Goal: Task Accomplishment & Management: Complete application form

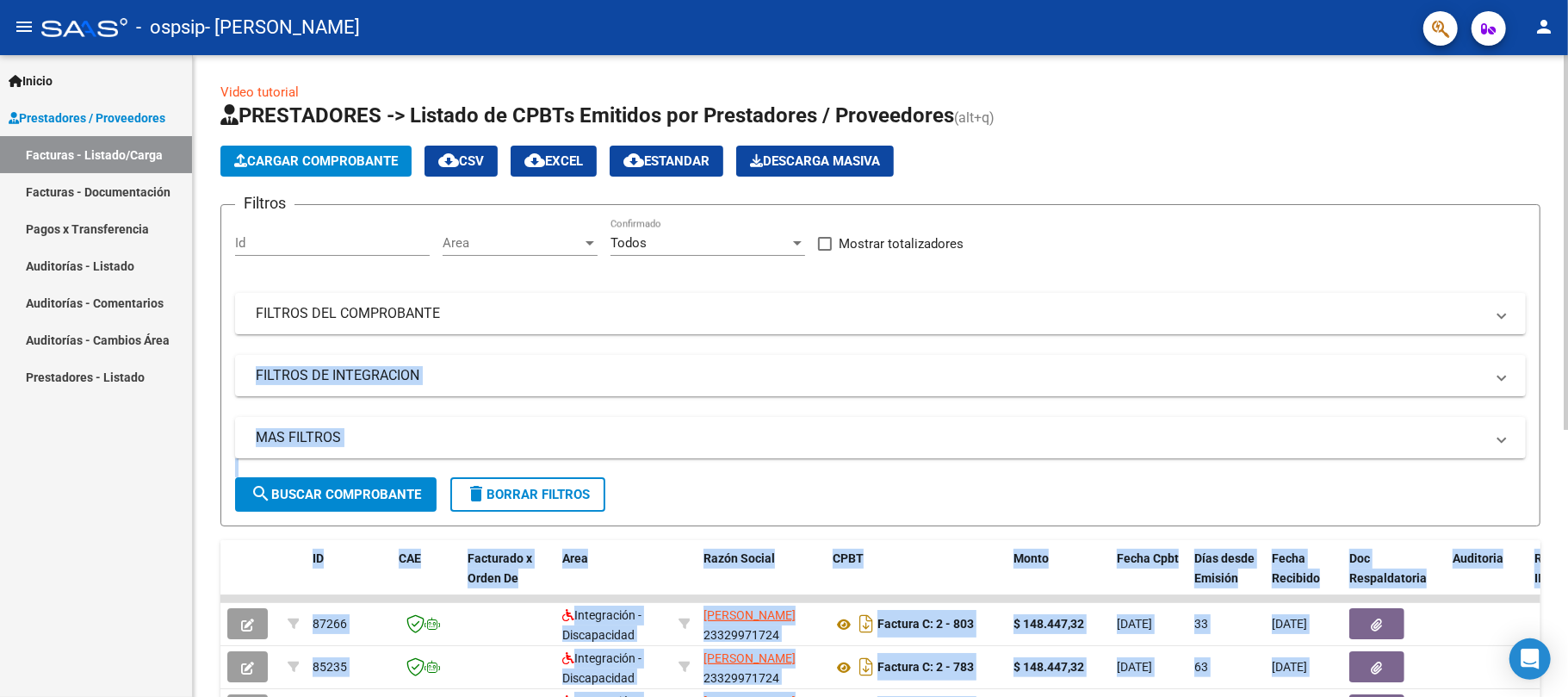
drag, startPoint x: 1567, startPoint y: 362, endPoint x: 1567, endPoint y: 374, distance: 12.0
click at [1567, 374] on div "Video tutorial PRESTADORES -> Listado de CPBTs Emitidos por Prestadores / Prove…" at bounding box center [883, 596] width 1380 height 1083
click at [149, 483] on div "Inicio Instructivos Contacto OS Prestadores / Proveedores Facturas - Listado/Ca…" at bounding box center [96, 375] width 192 height 641
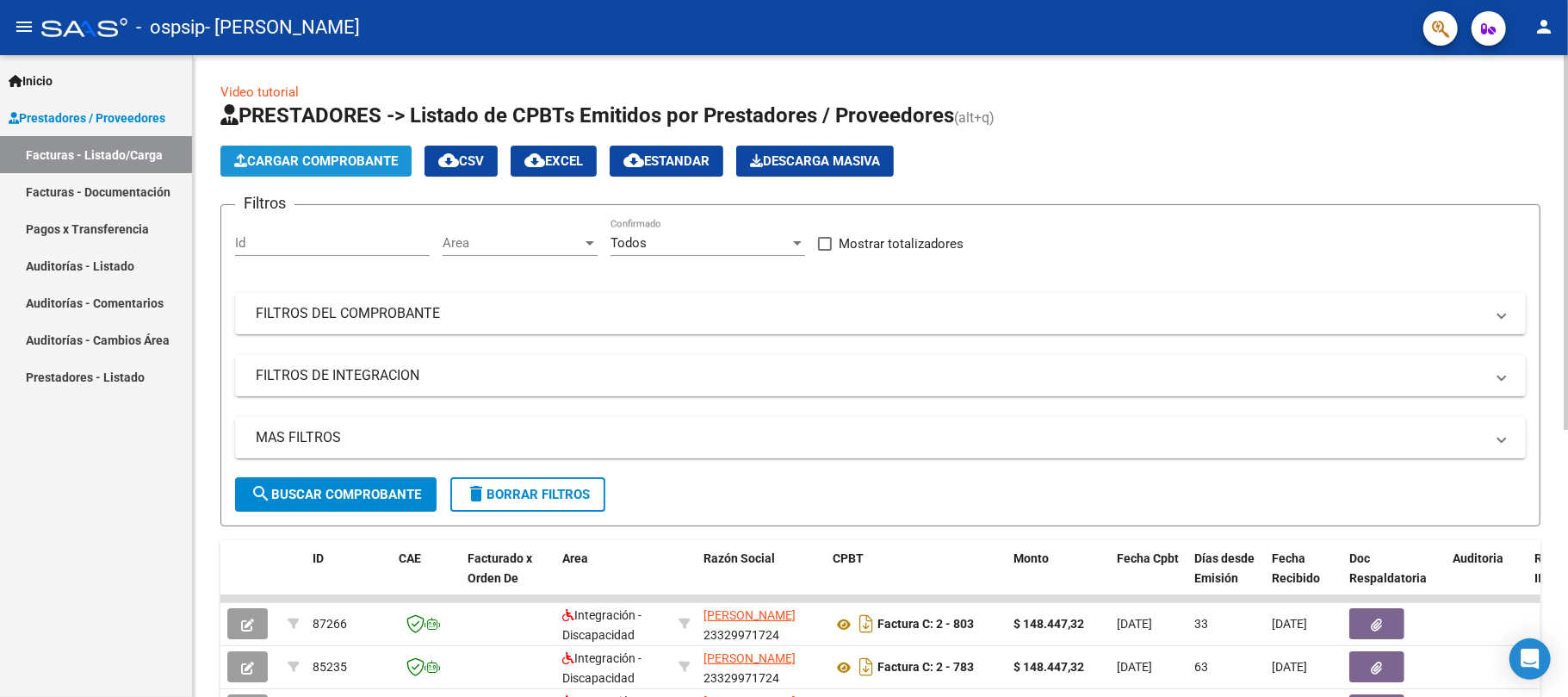
click at [338, 162] on span "Cargar Comprobante" at bounding box center [316, 161] width 163 height 15
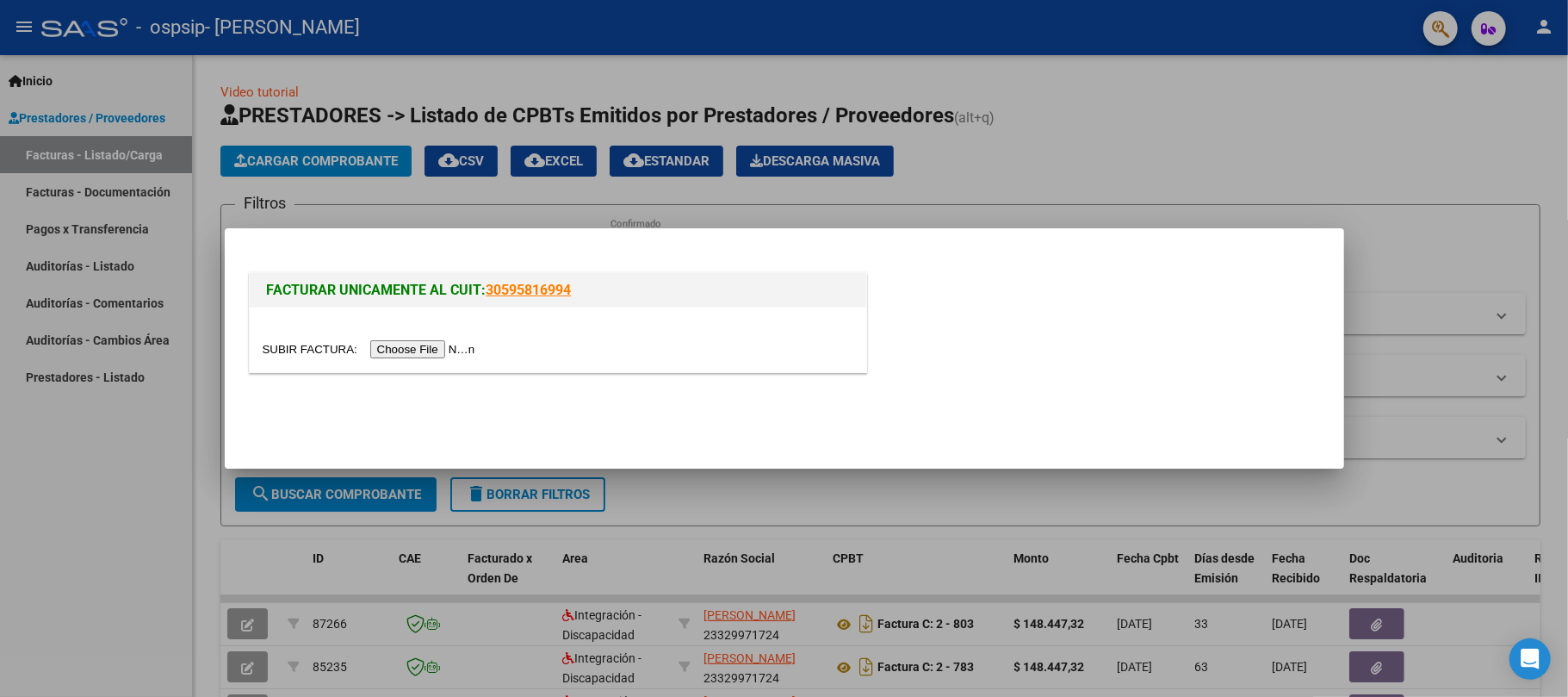
click at [411, 350] on input "file" at bounding box center [371, 349] width 218 height 18
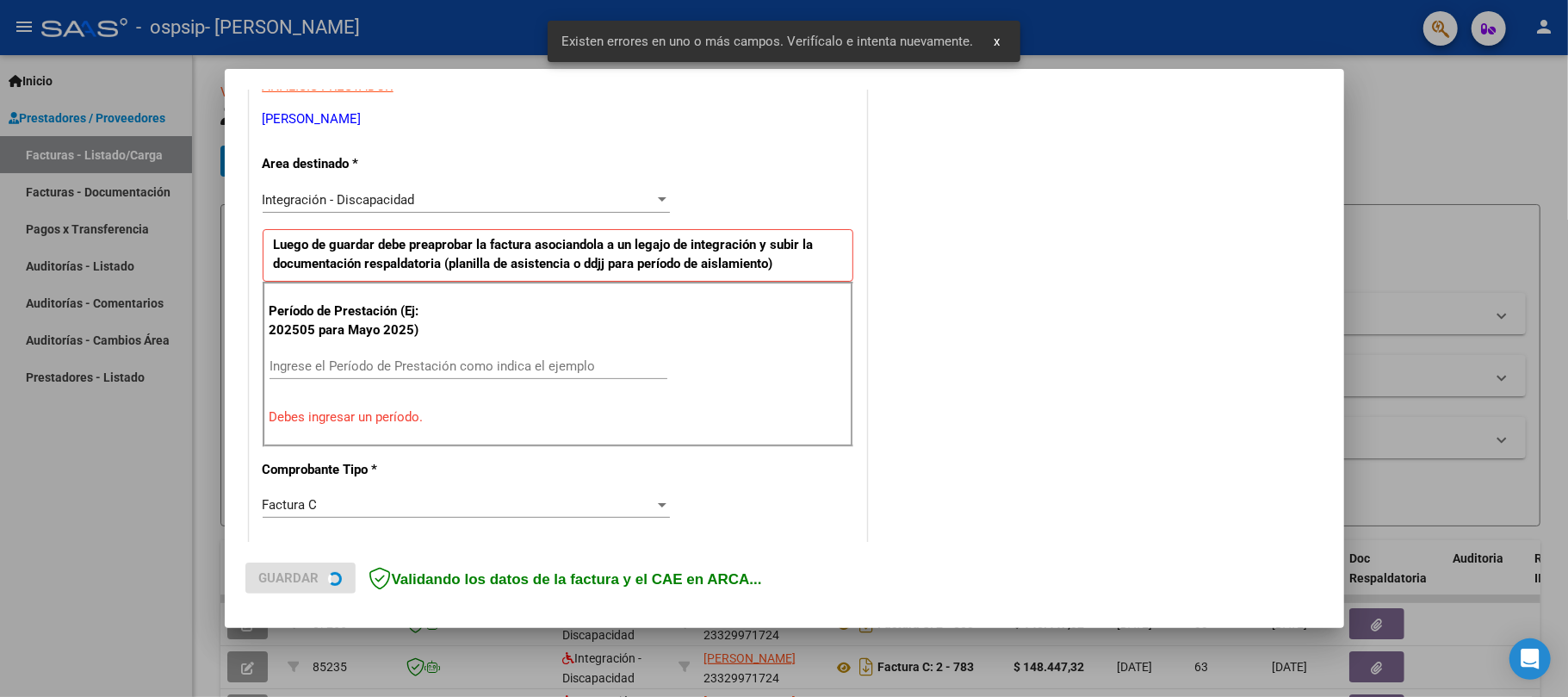
scroll to position [343, 0]
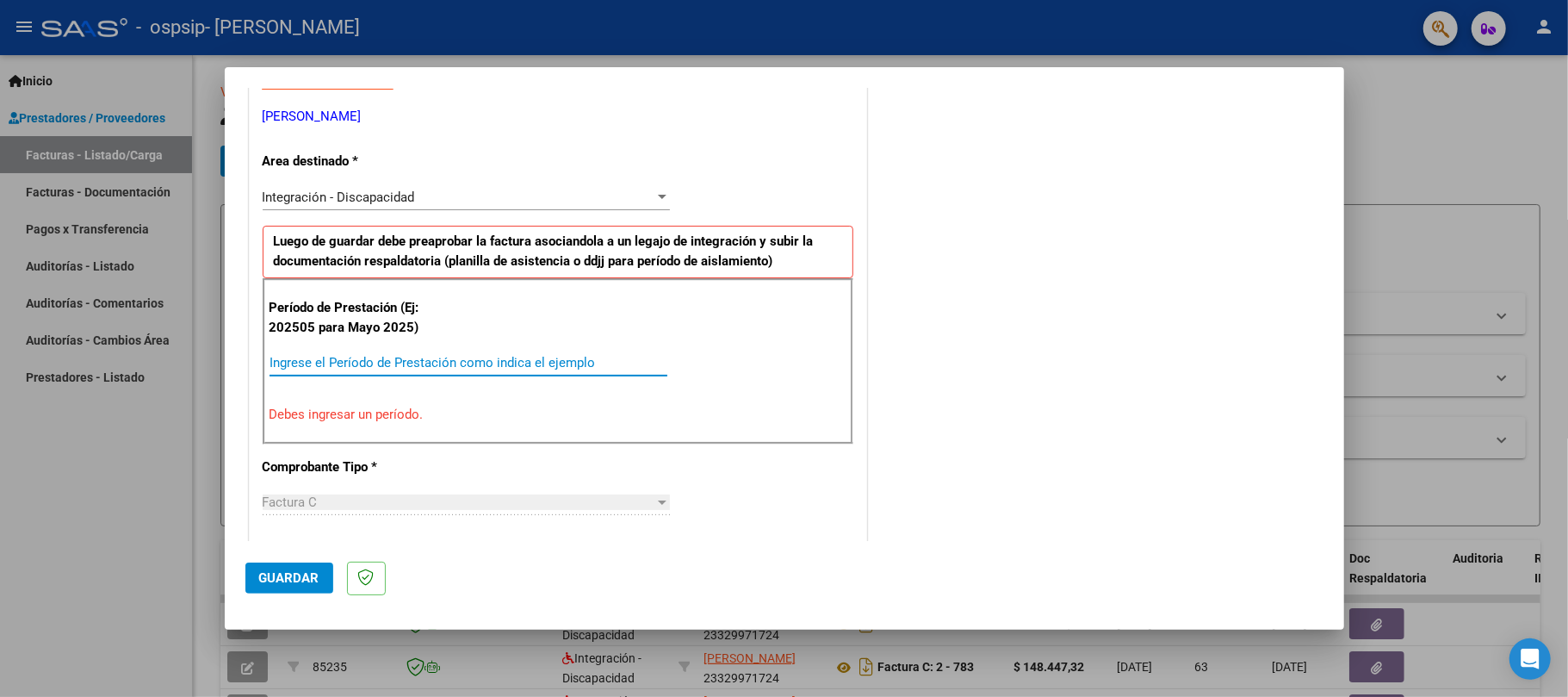
click at [442, 366] on input "Ingrese el Período de Prestación como indica el ejemplo" at bounding box center [468, 362] width 398 height 15
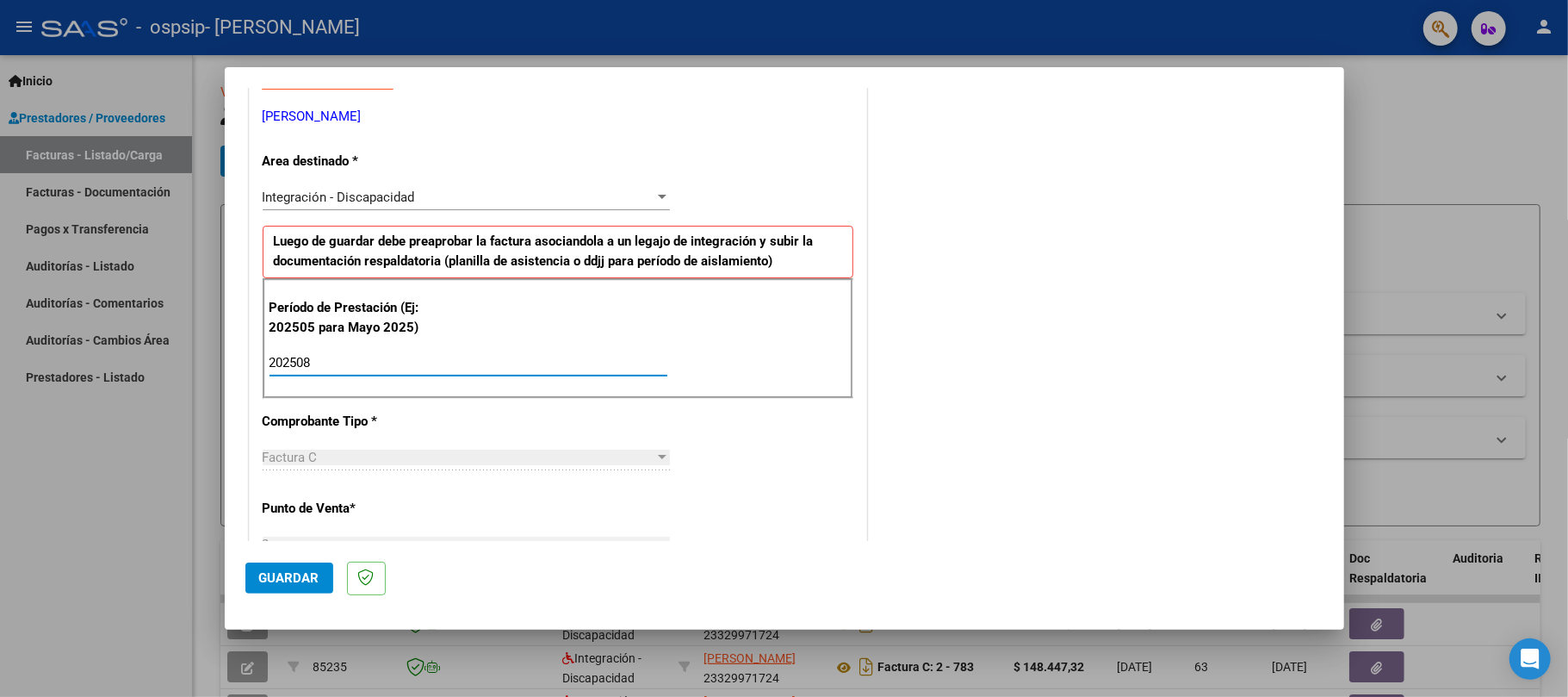
type input "202508"
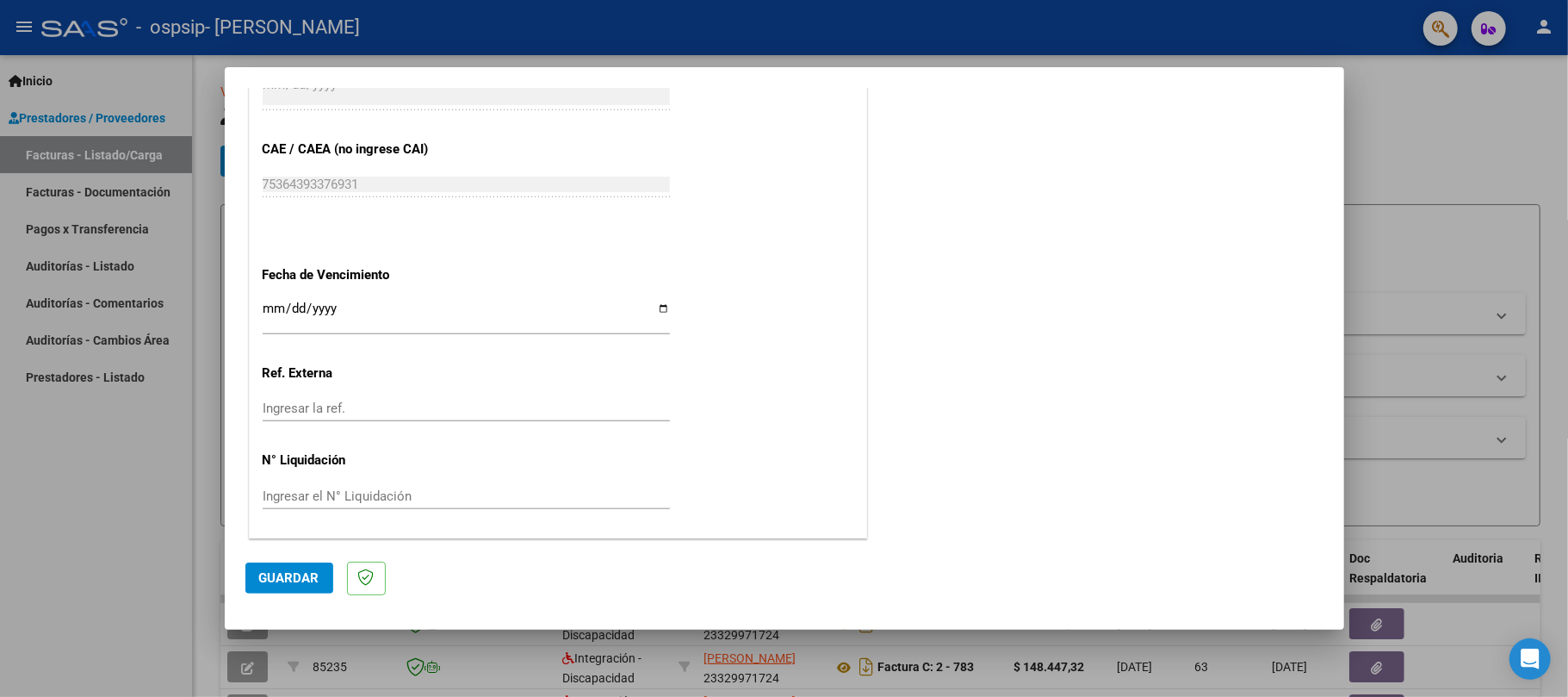
scroll to position [1065, 0]
click at [287, 580] on span "Guardar" at bounding box center [289, 578] width 61 height 15
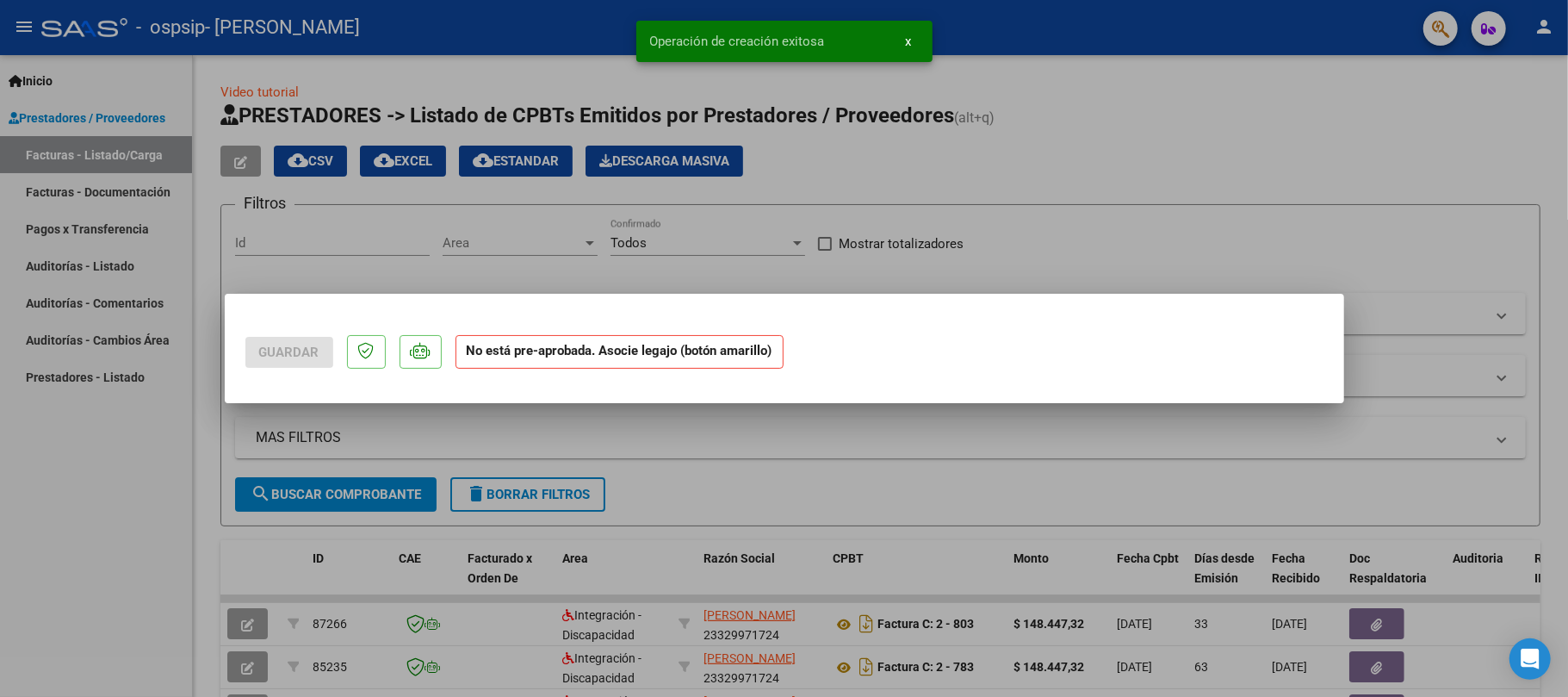
scroll to position [0, 0]
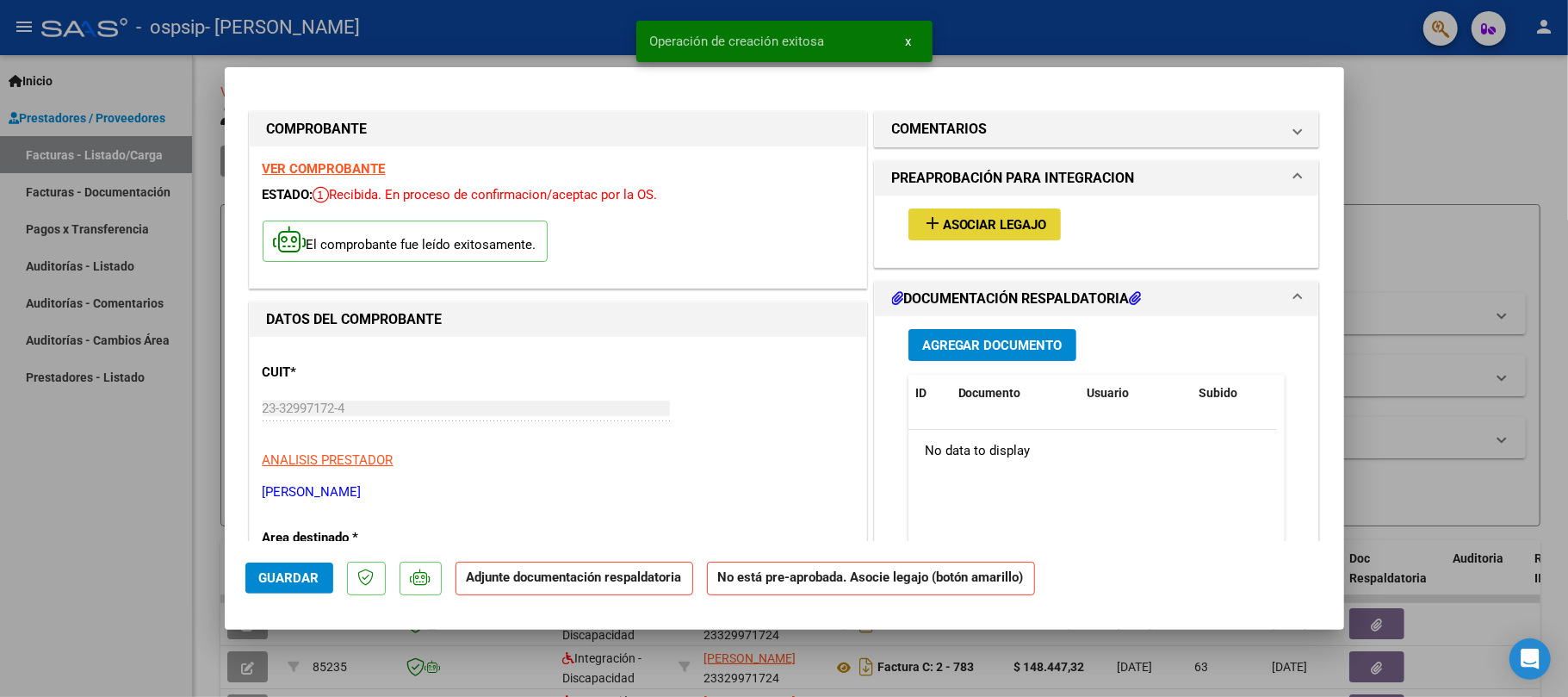
click at [986, 229] on span "Asociar Legajo" at bounding box center [995, 225] width 104 height 15
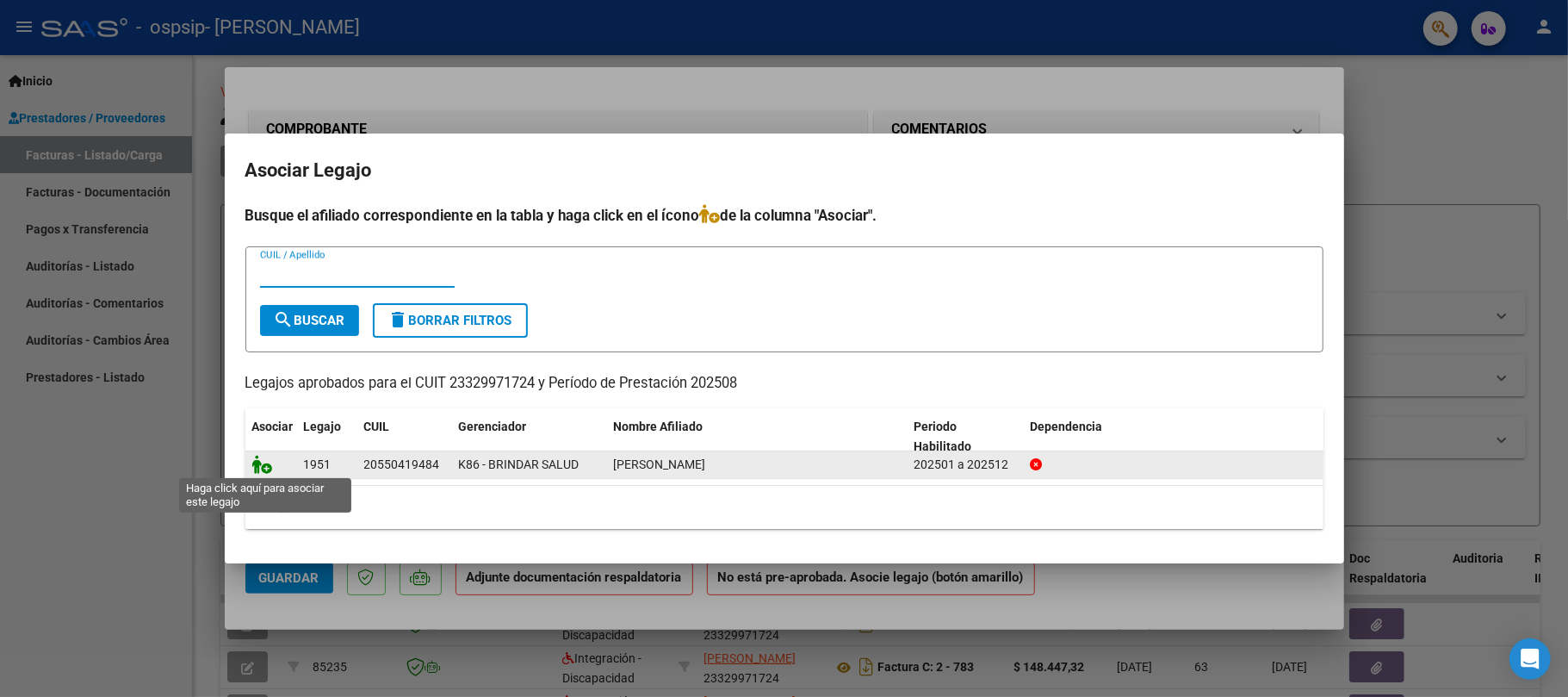
click at [269, 466] on icon at bounding box center [261, 464] width 20 height 19
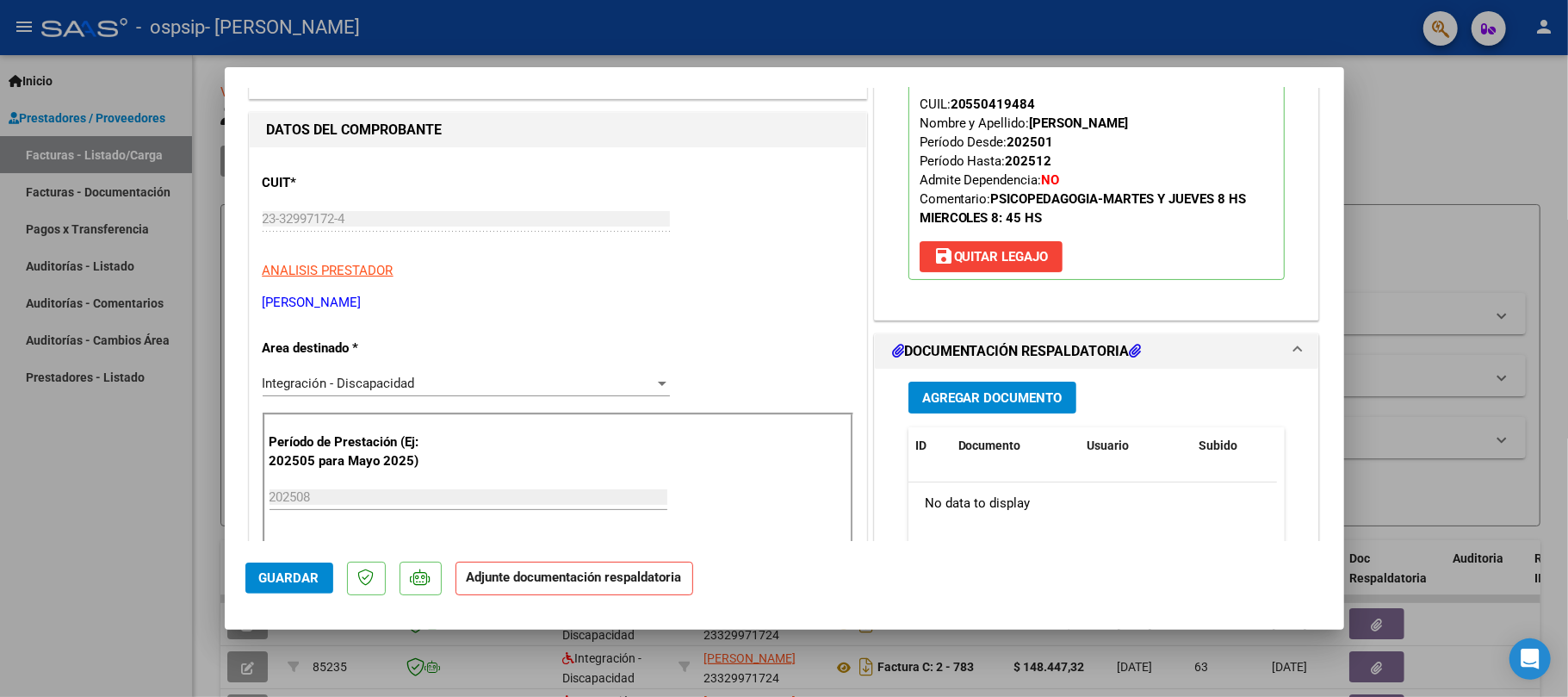
scroll to position [194, 0]
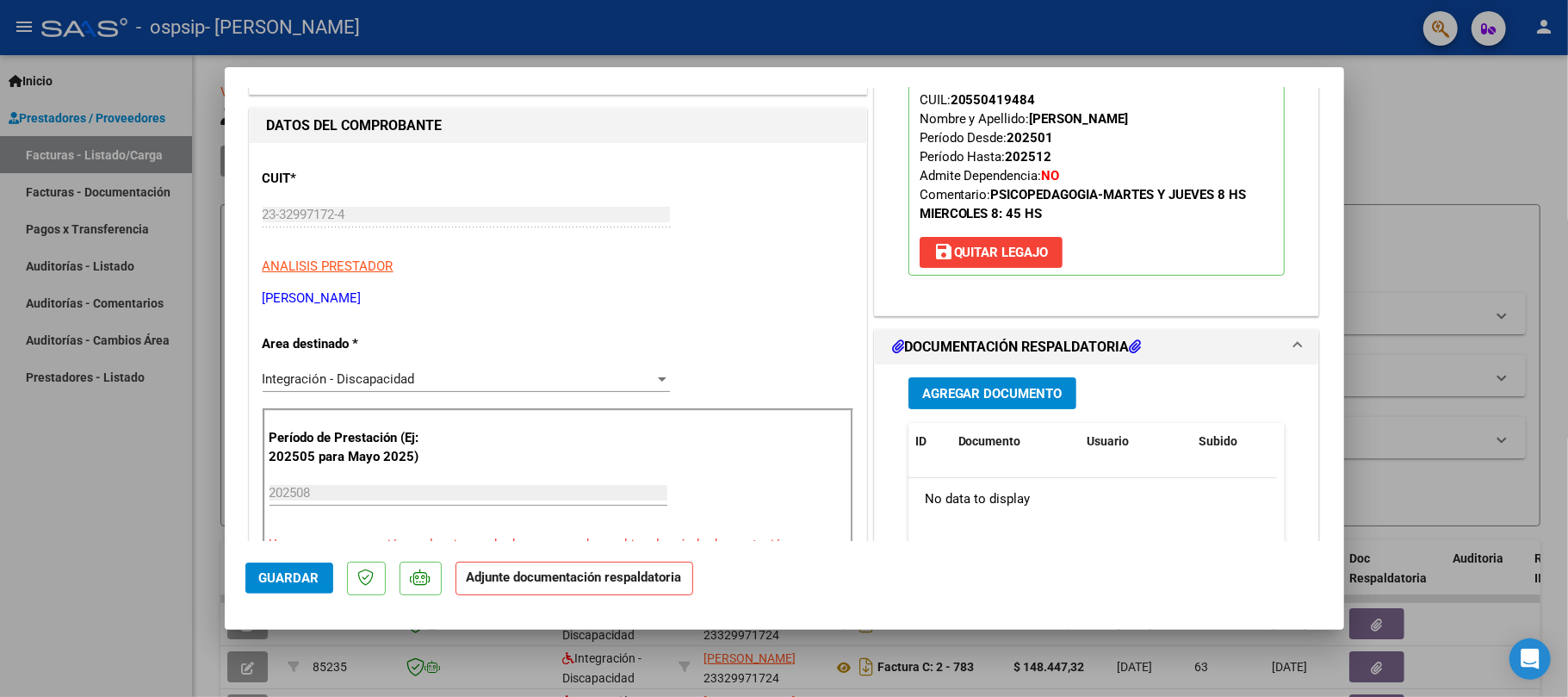
drag, startPoint x: 1343, startPoint y: 265, endPoint x: 1345, endPoint y: 304, distance: 39.1
click at [1345, 304] on div "COMPROBANTE VER COMPROBANTE ESTADO: Recibida. En proceso de confirmacion/acepta…" at bounding box center [784, 348] width 1568 height 697
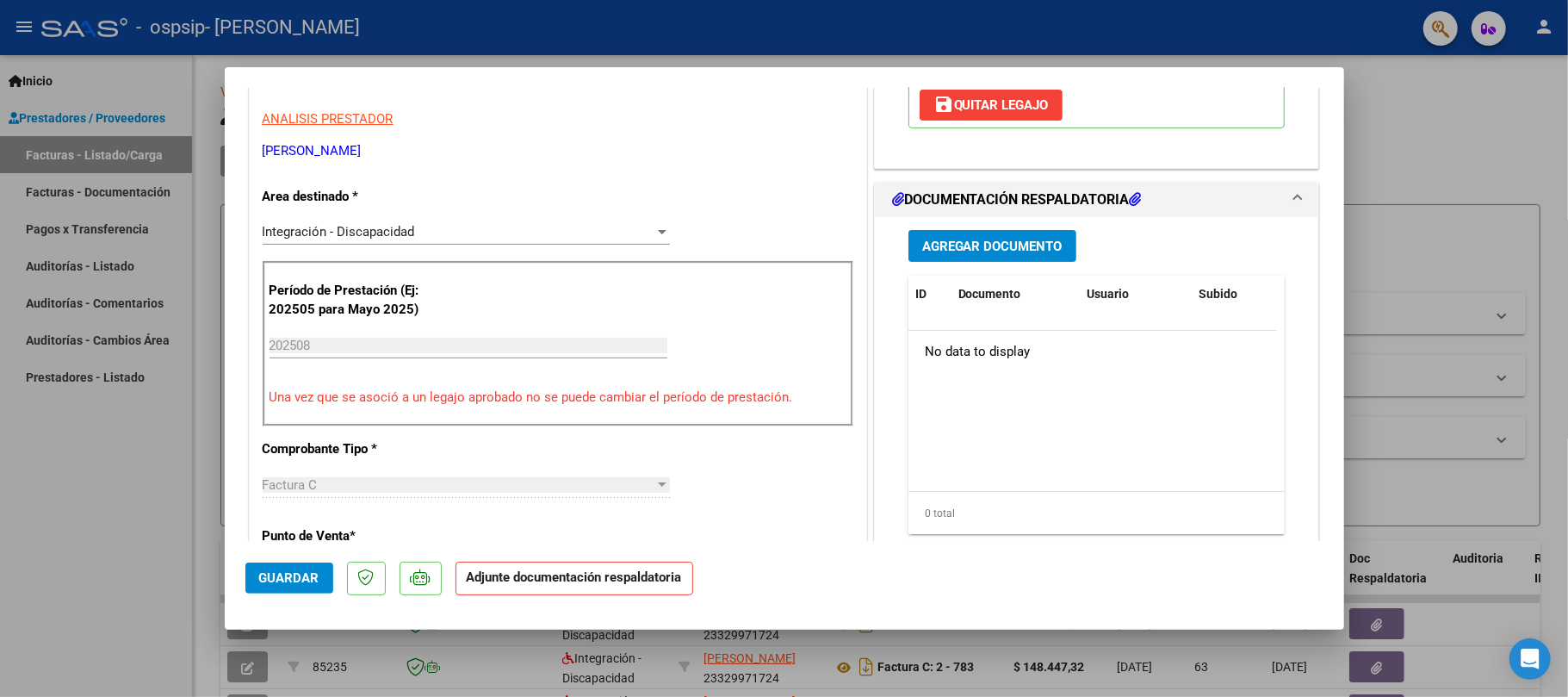
click at [979, 239] on span "Agregar Documento" at bounding box center [992, 246] width 140 height 15
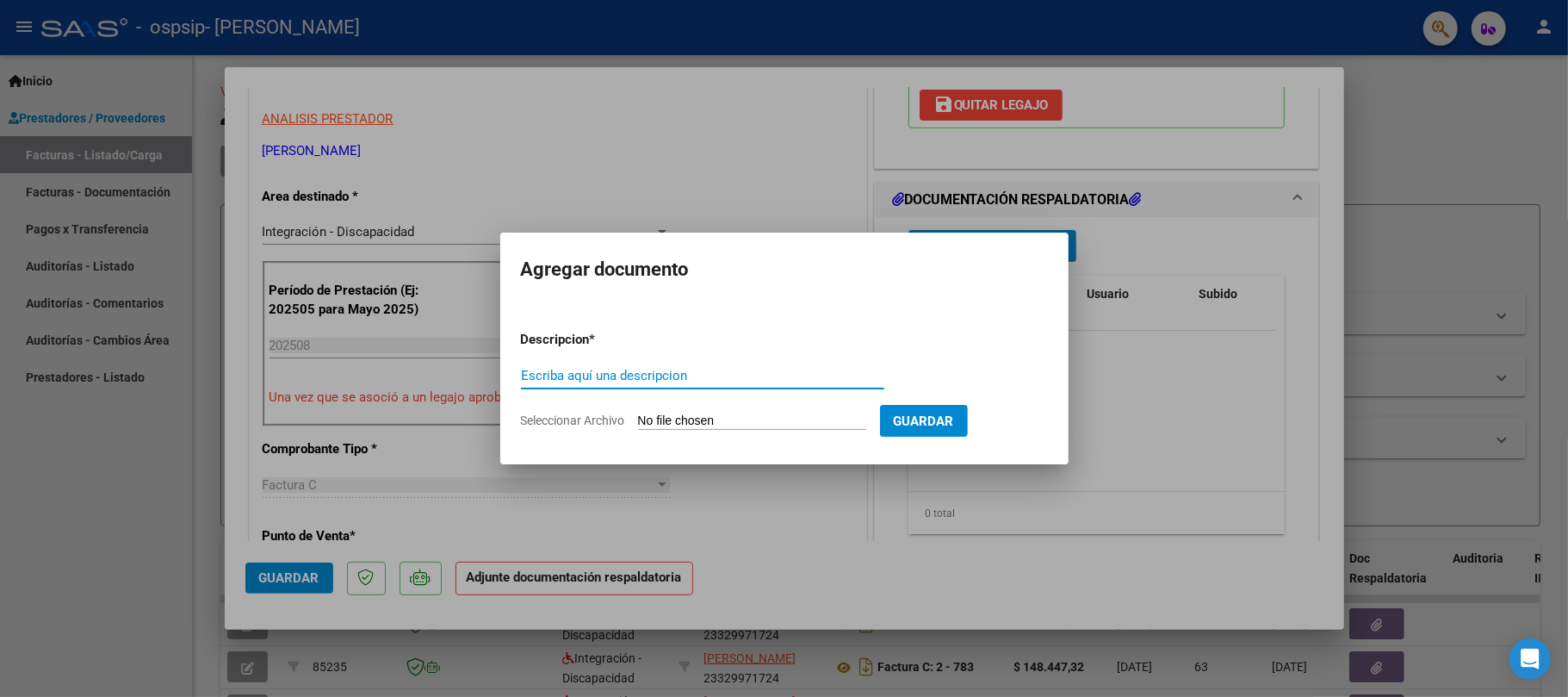
click at [764, 376] on input "Escriba aquí una descripcion" at bounding box center [703, 375] width 363 height 15
type input "planilla asistencia"
click at [751, 407] on form "Descripcion * planilla asistencia Escriba aquí una descripcion Seleccionar Arch…" at bounding box center [784, 380] width 527 height 126
click at [759, 417] on input "Seleccionar Archivo" at bounding box center [752, 421] width 228 height 16
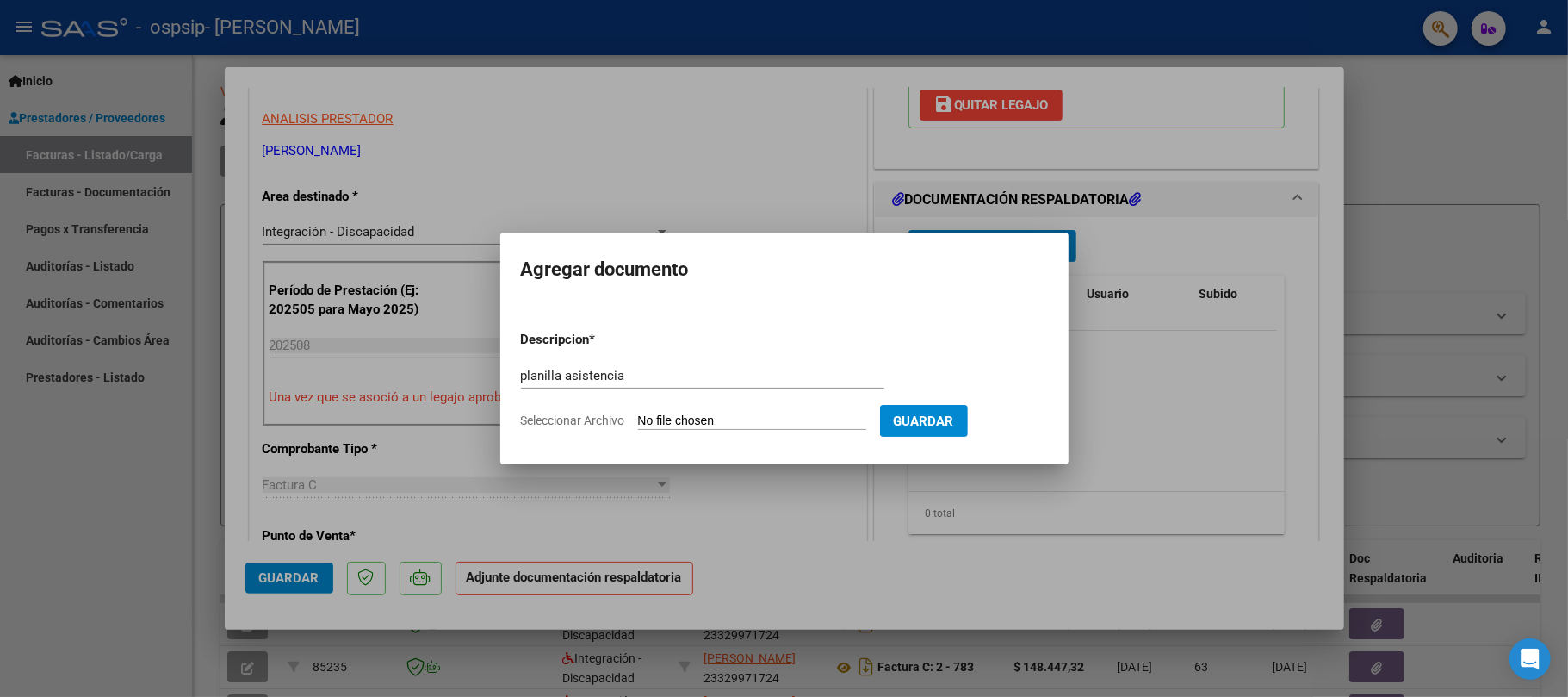
type input "C:\fakepath\PLANILLA AGOSTO BAUTI.jpeg"
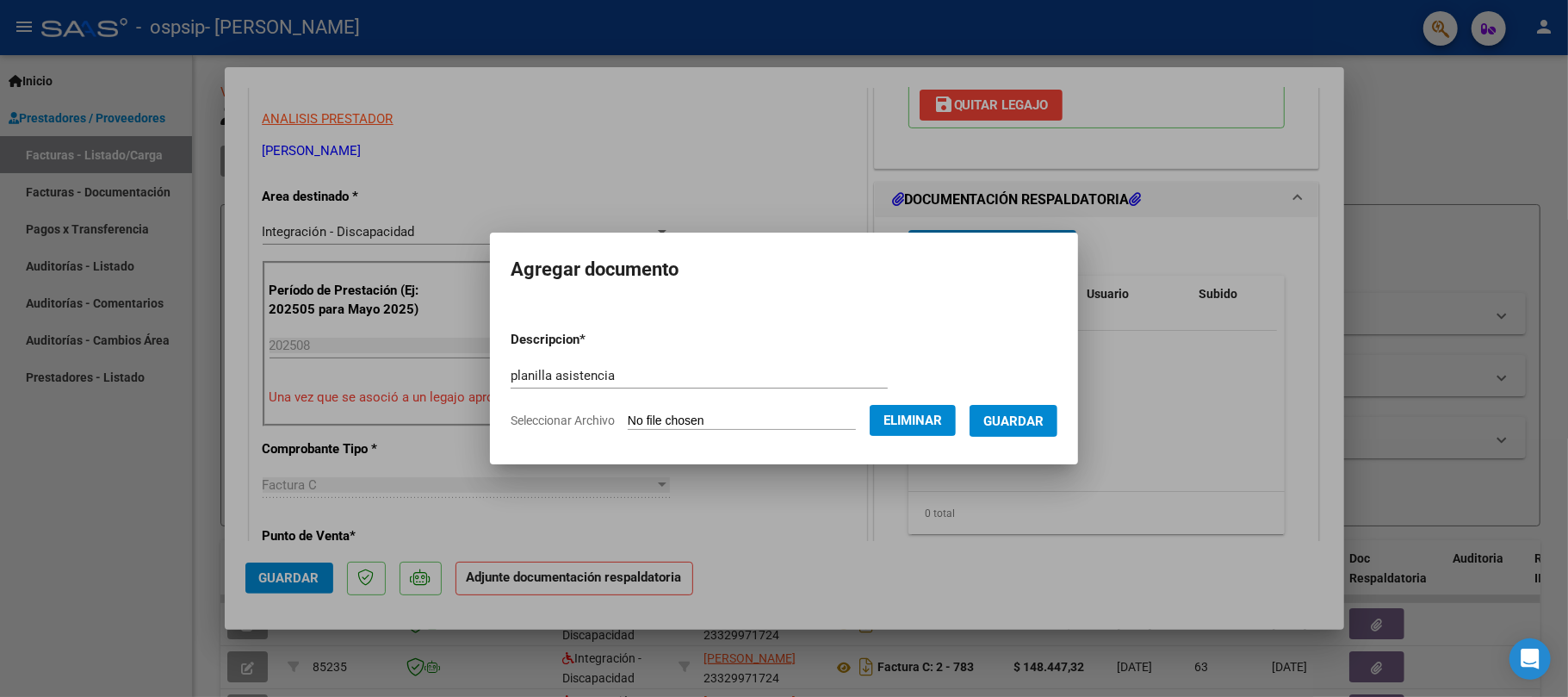
click at [1044, 414] on span "Guardar" at bounding box center [1013, 421] width 61 height 15
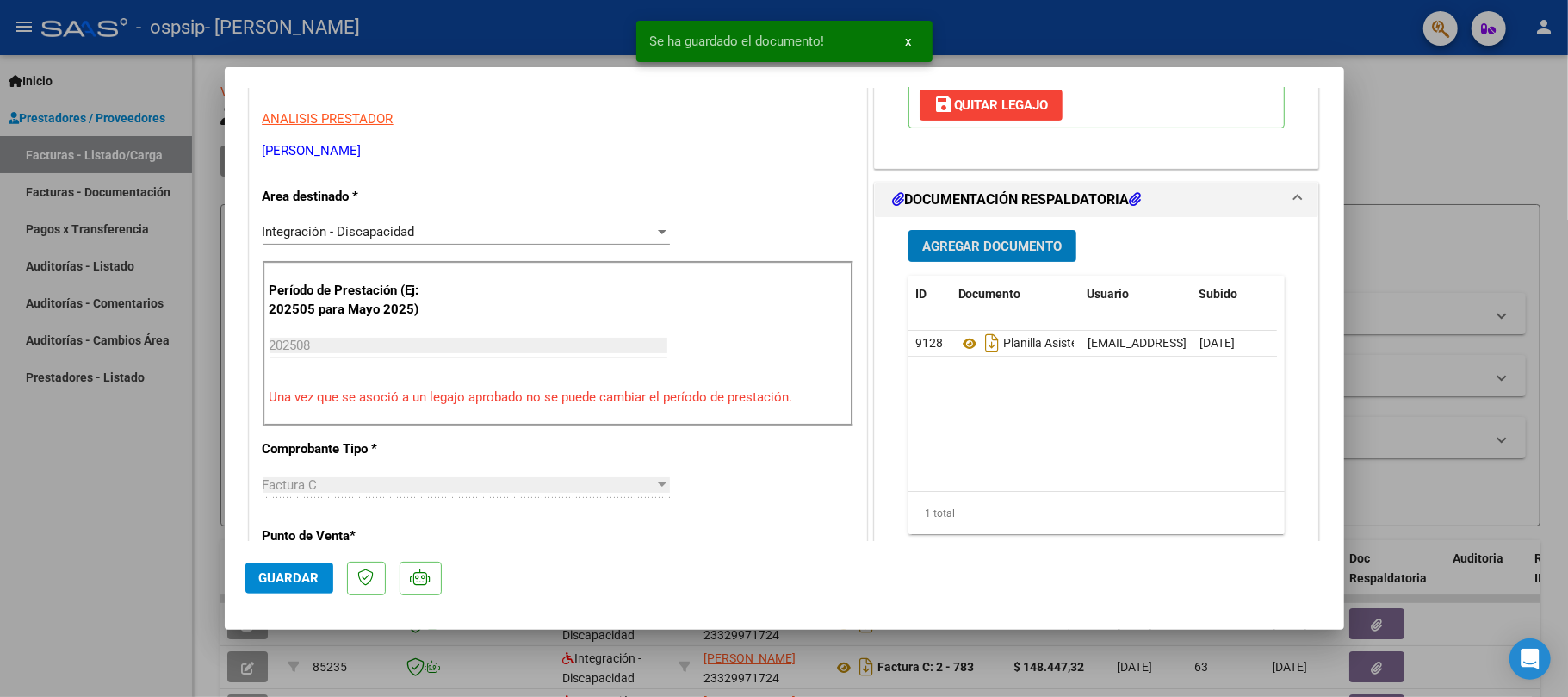
click at [290, 570] on span "Guardar" at bounding box center [289, 578] width 61 height 15
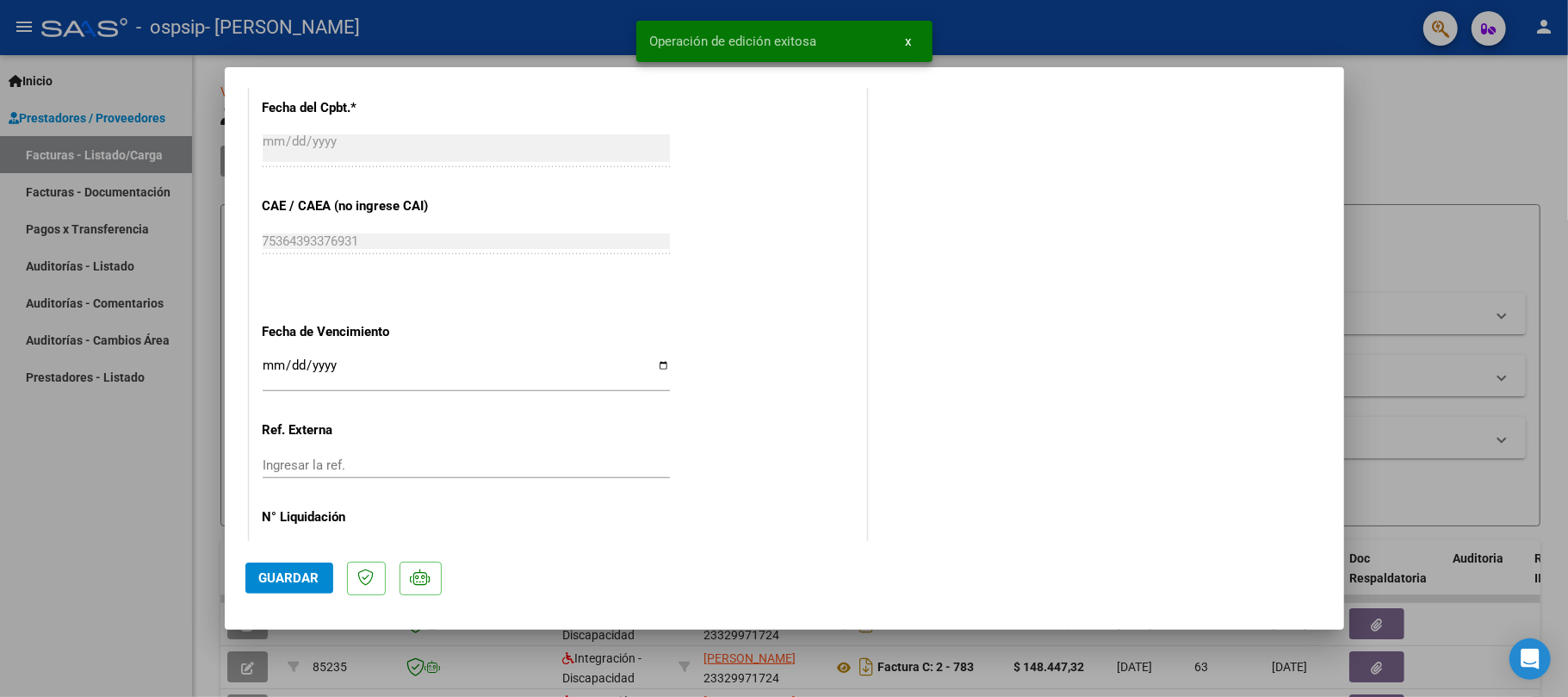
scroll to position [1090, 0]
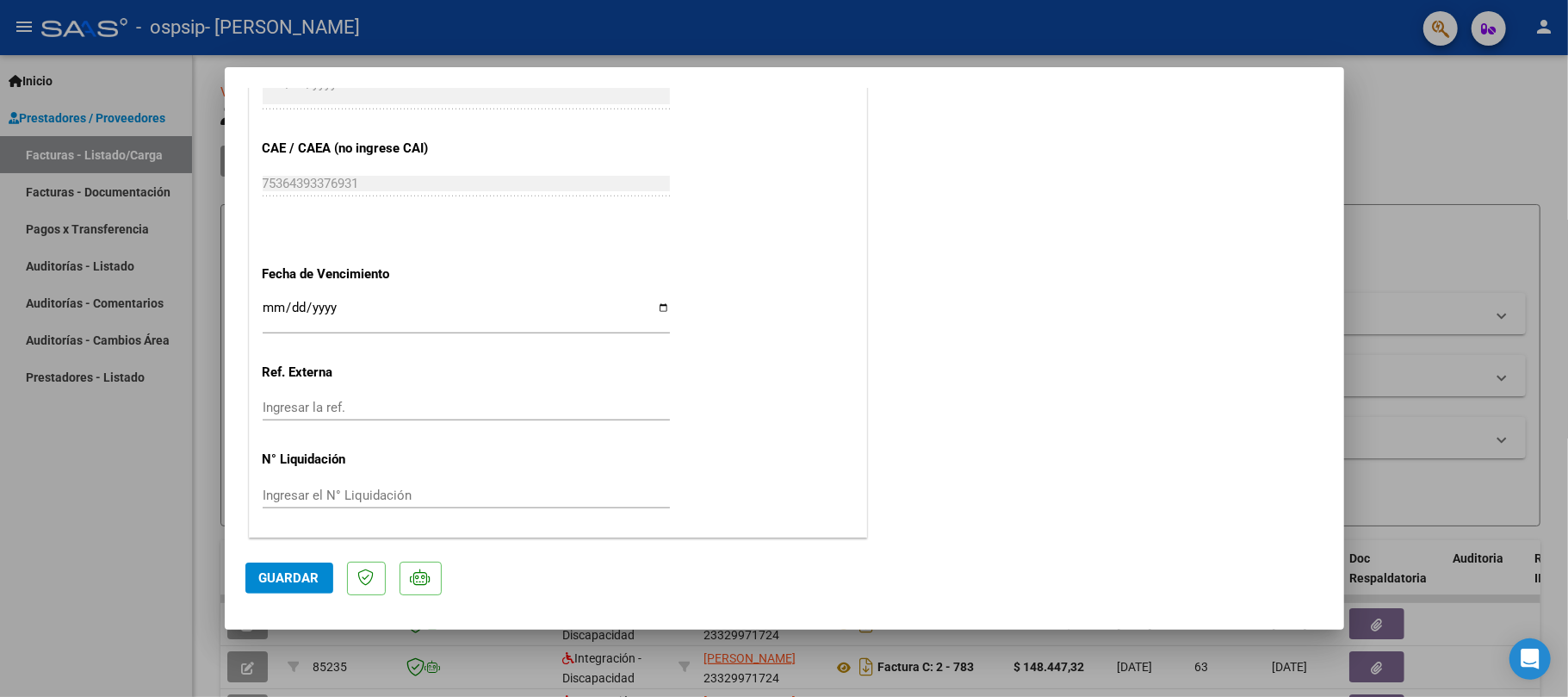
click at [1432, 125] on div at bounding box center [784, 348] width 1568 height 697
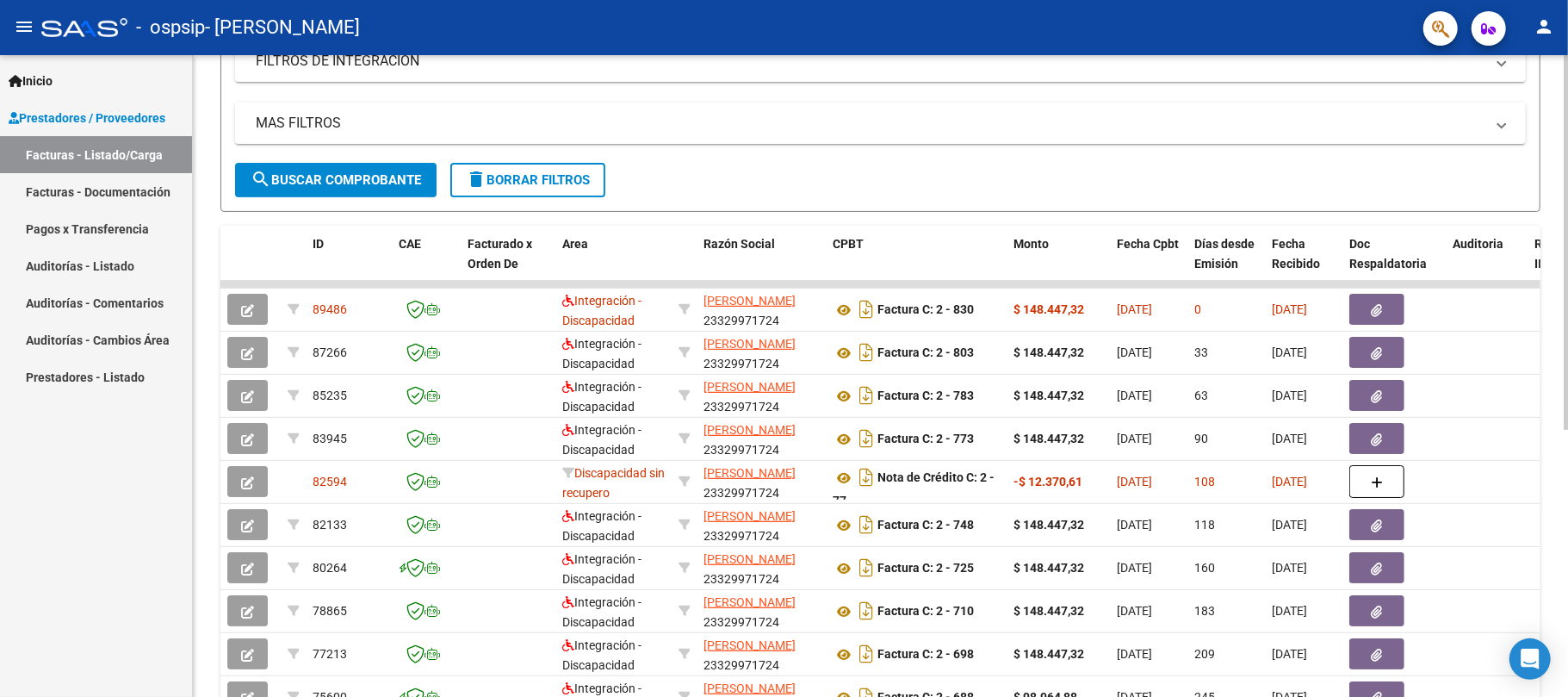
scroll to position [333, 0]
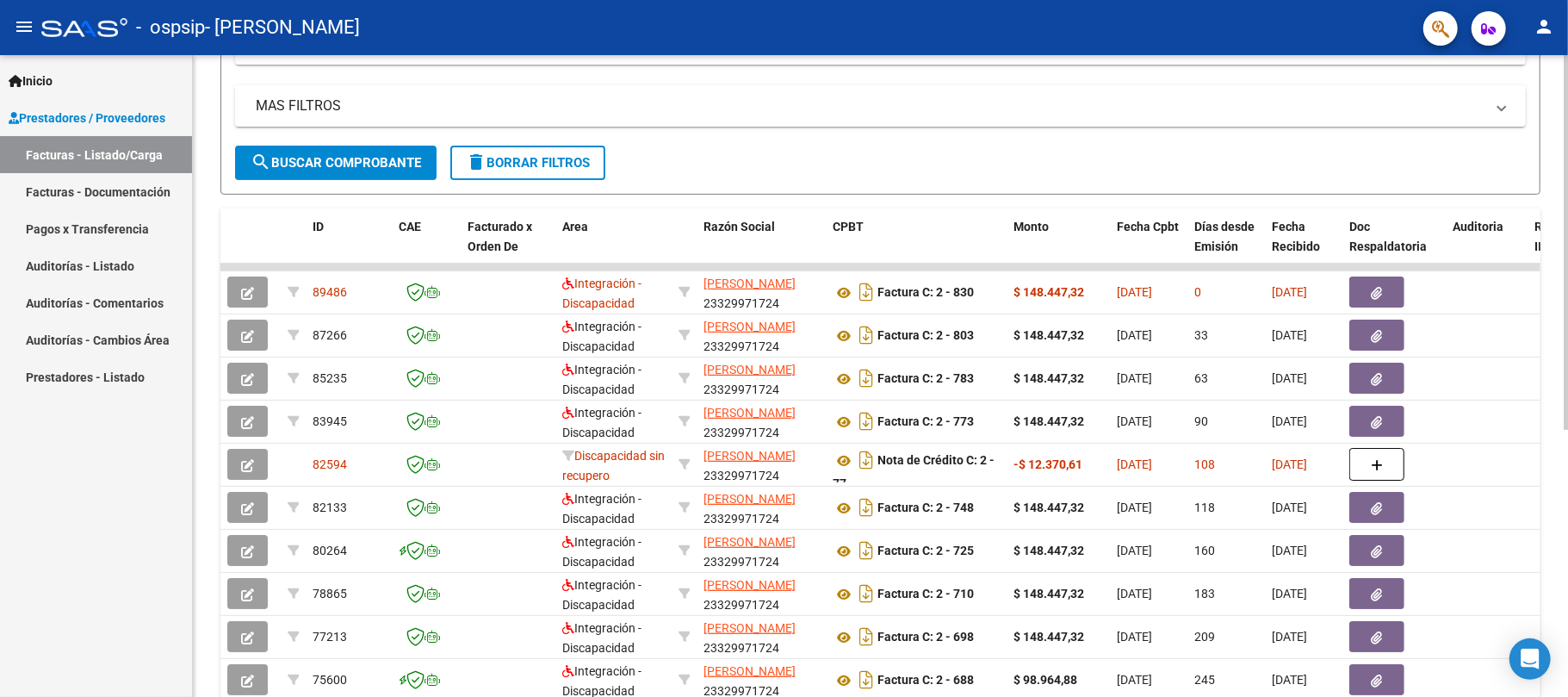
click at [1567, 417] on div at bounding box center [1566, 443] width 4 height 375
click at [79, 236] on link "Pagos x Transferencia" at bounding box center [96, 229] width 192 height 37
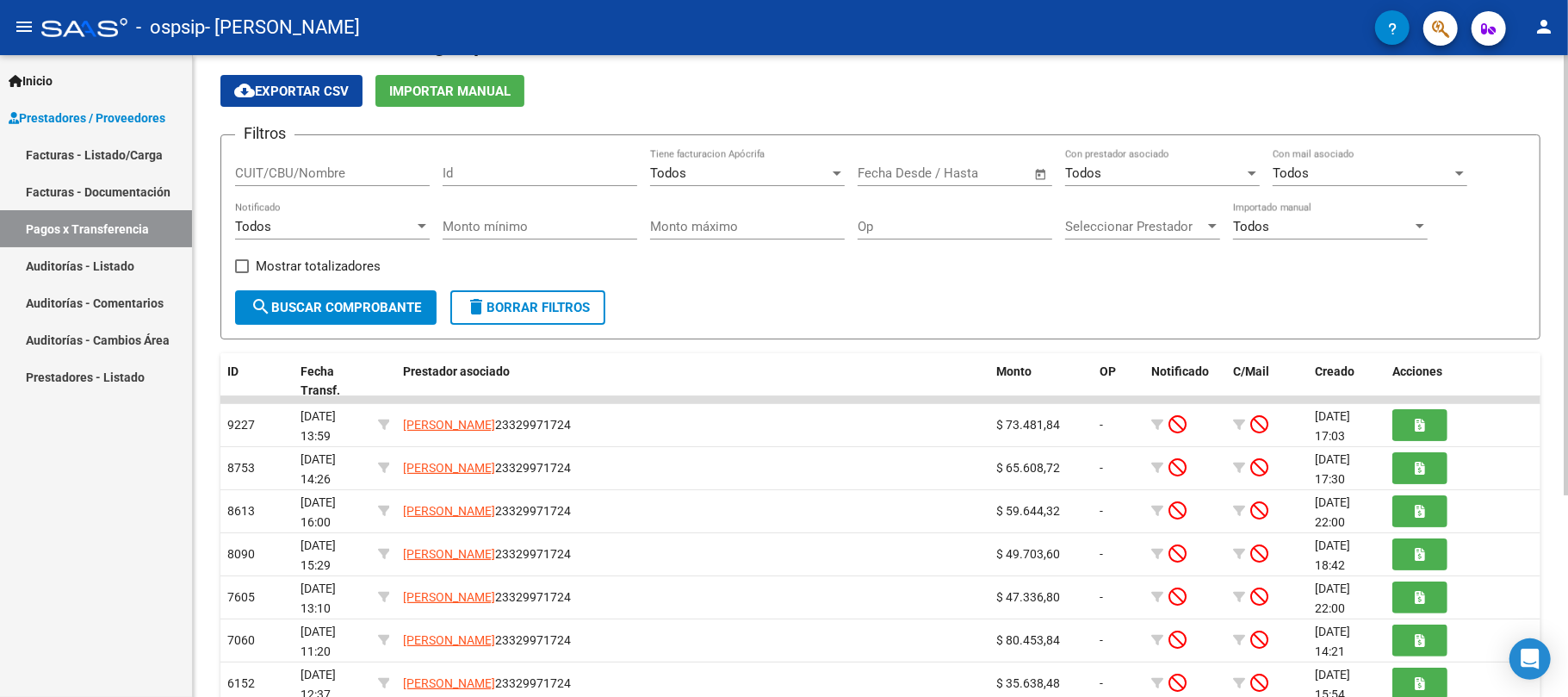
scroll to position [45, 0]
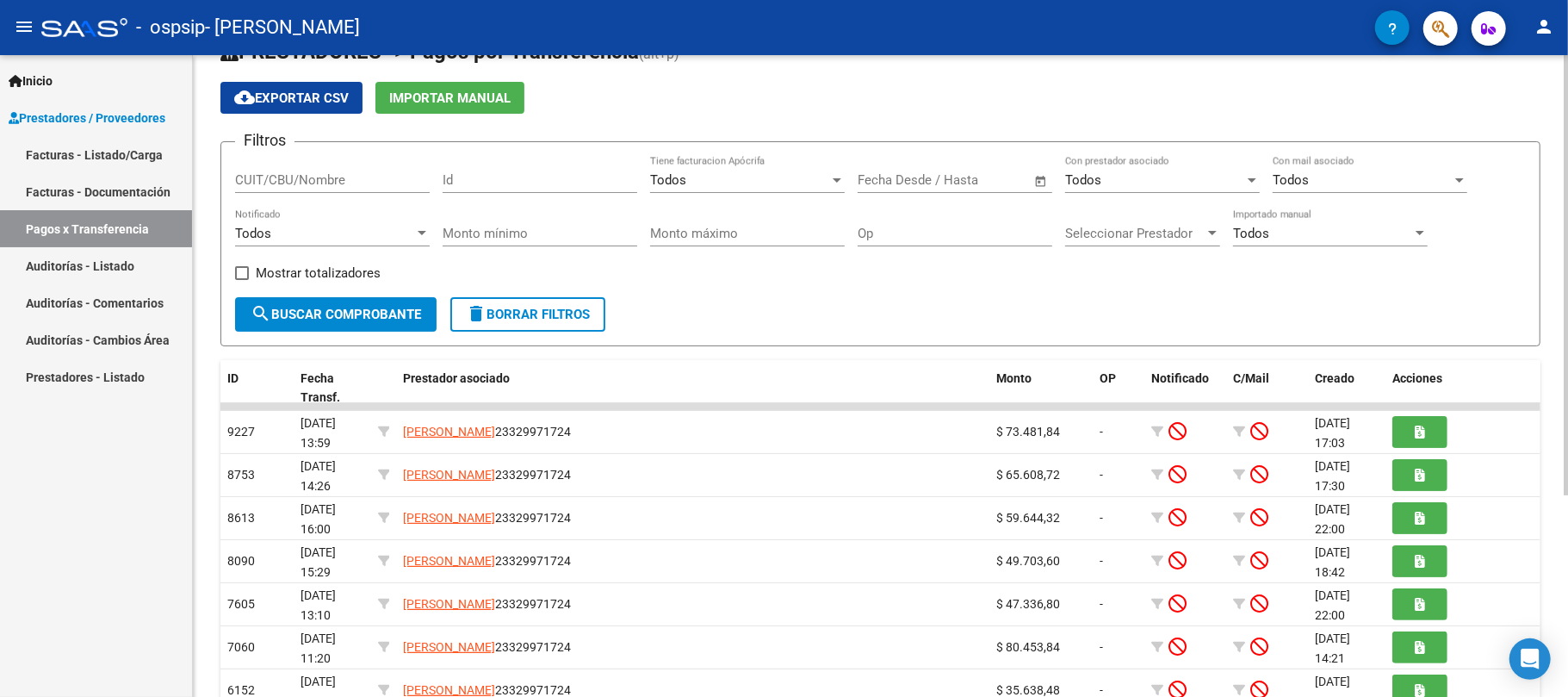
click at [1567, 333] on div at bounding box center [1566, 307] width 4 height 440
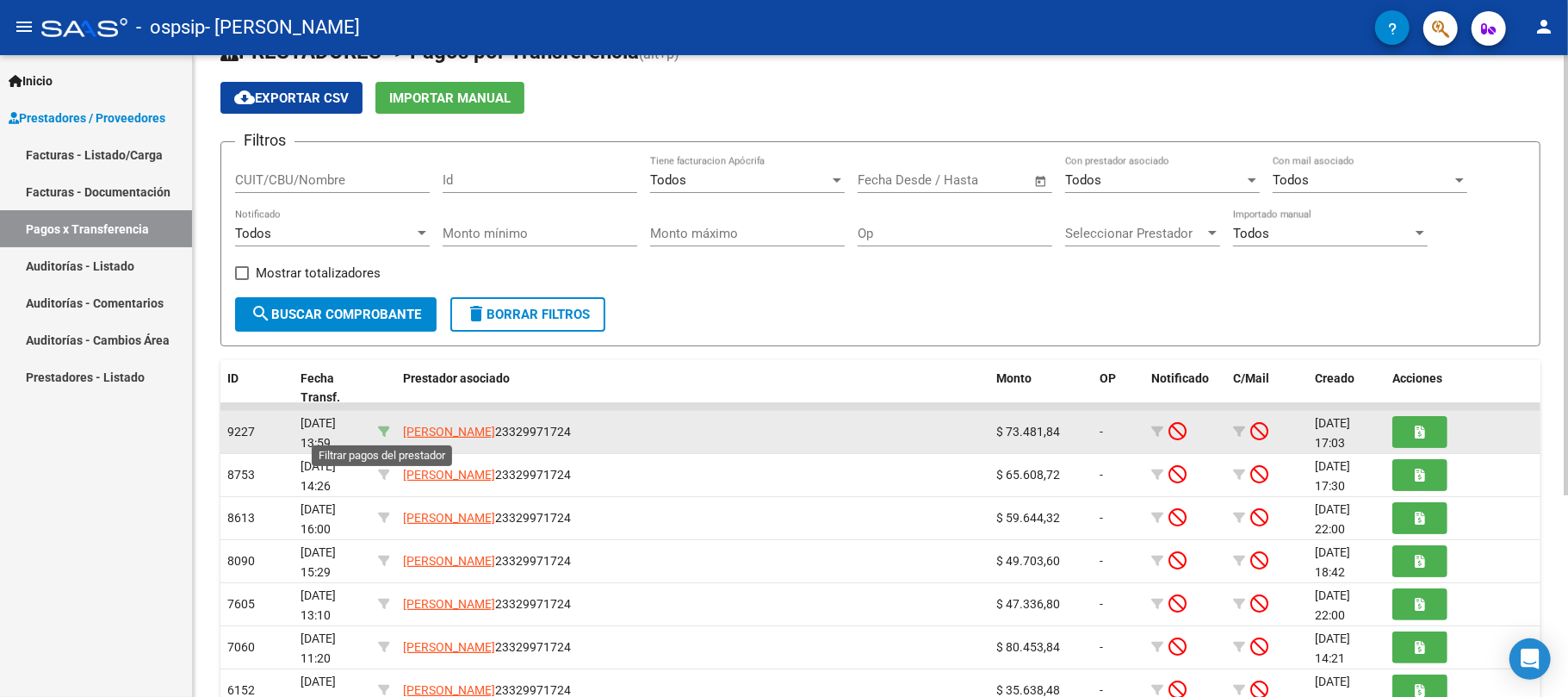
click at [384, 431] on icon at bounding box center [384, 431] width 12 height 12
type input "23329971724"
click at [384, 431] on icon at bounding box center [384, 431] width 12 height 12
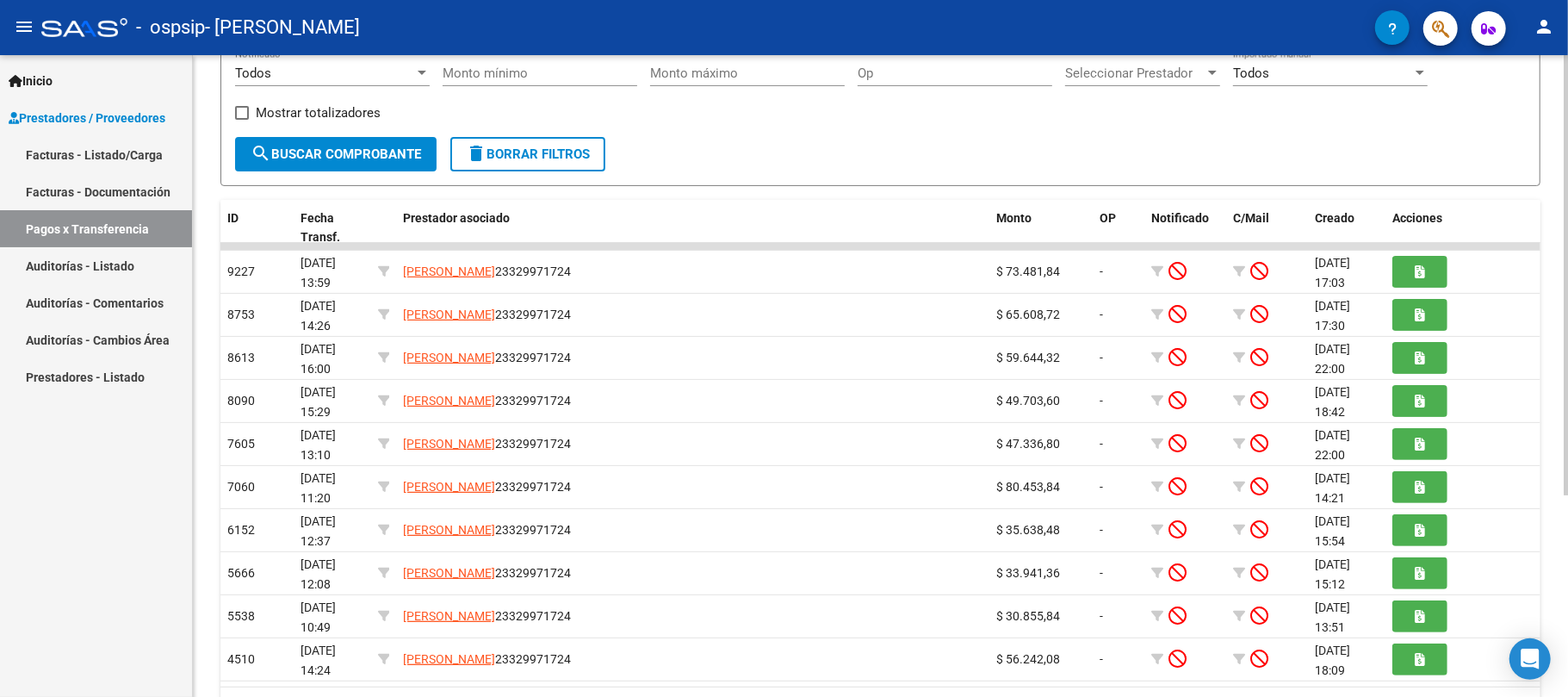
click at [1567, 510] on div at bounding box center [1566, 415] width 4 height 440
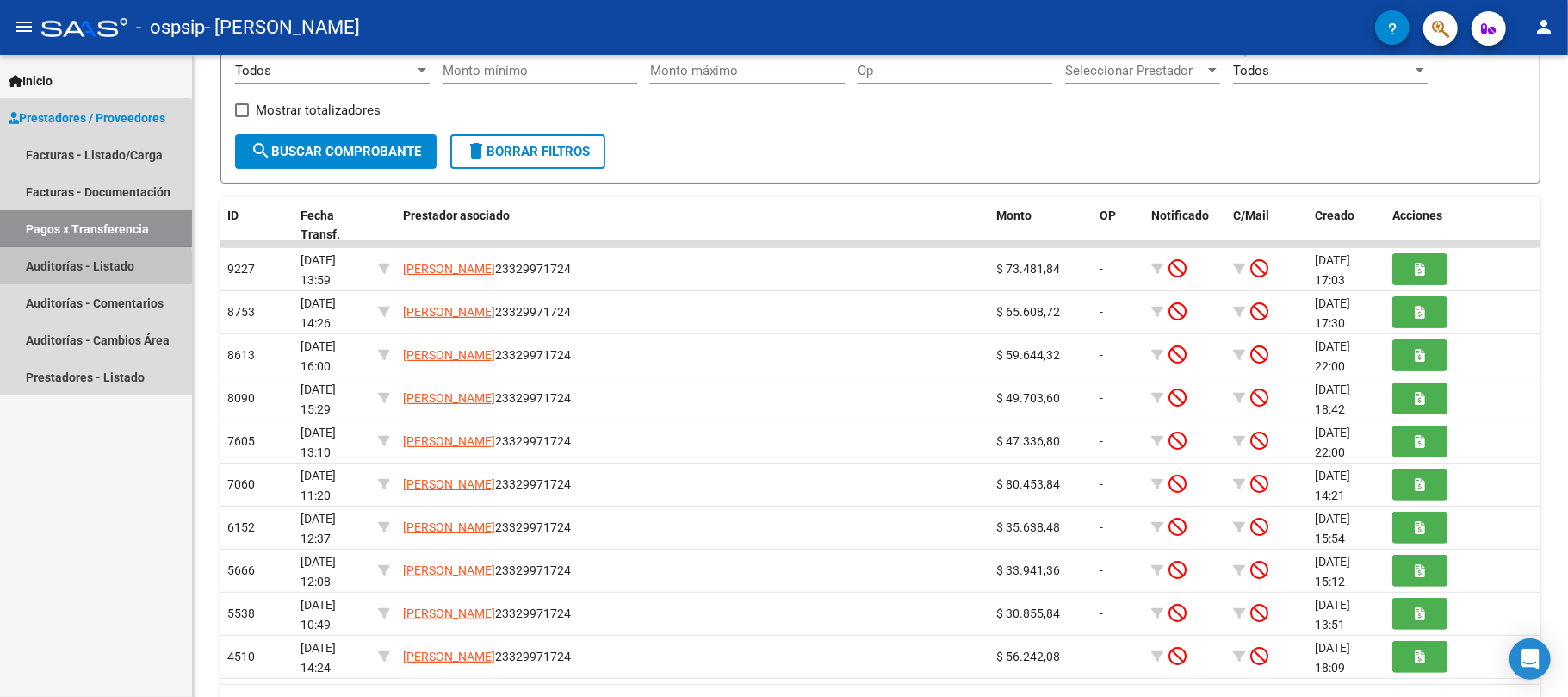
click at [65, 267] on link "Auditorías - Listado" at bounding box center [96, 265] width 192 height 37
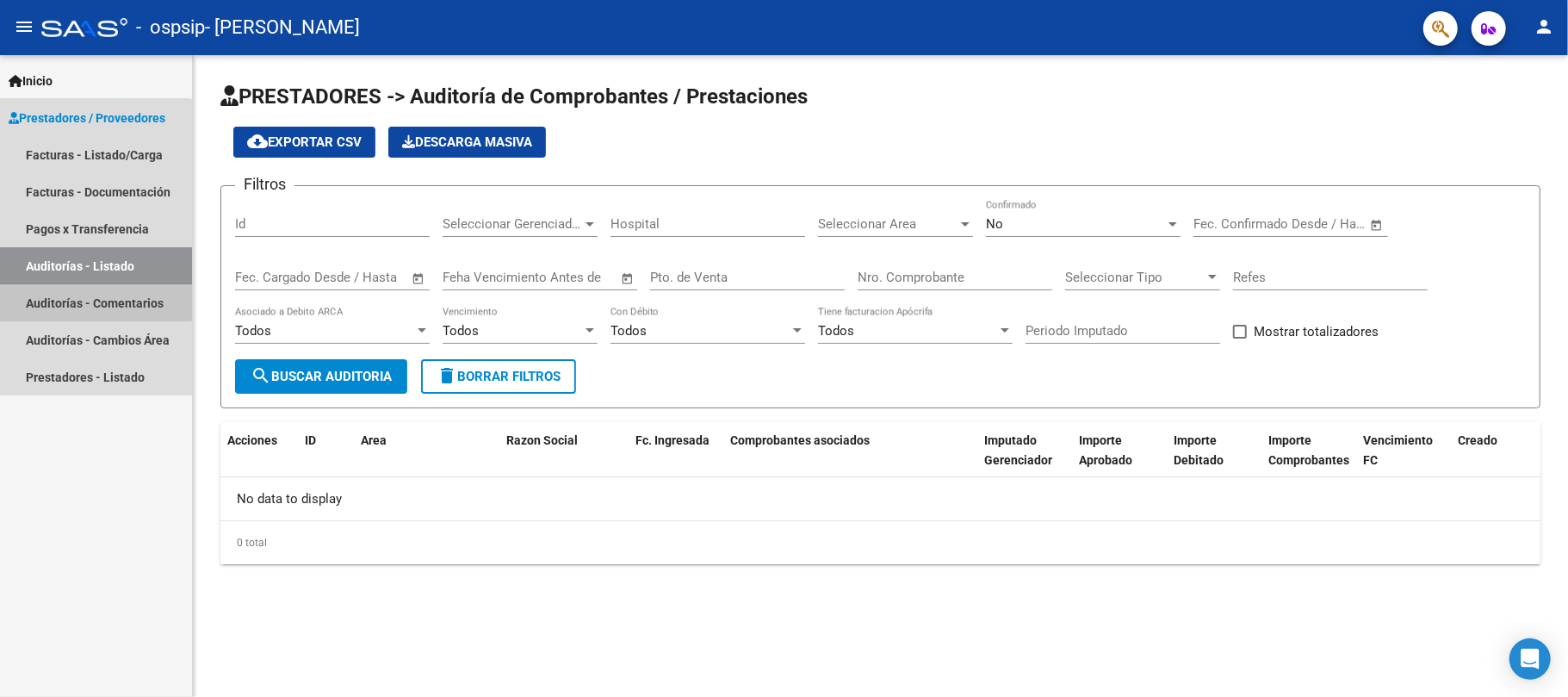
click at [69, 293] on link "Auditorías - Comentarios" at bounding box center [96, 303] width 192 height 37
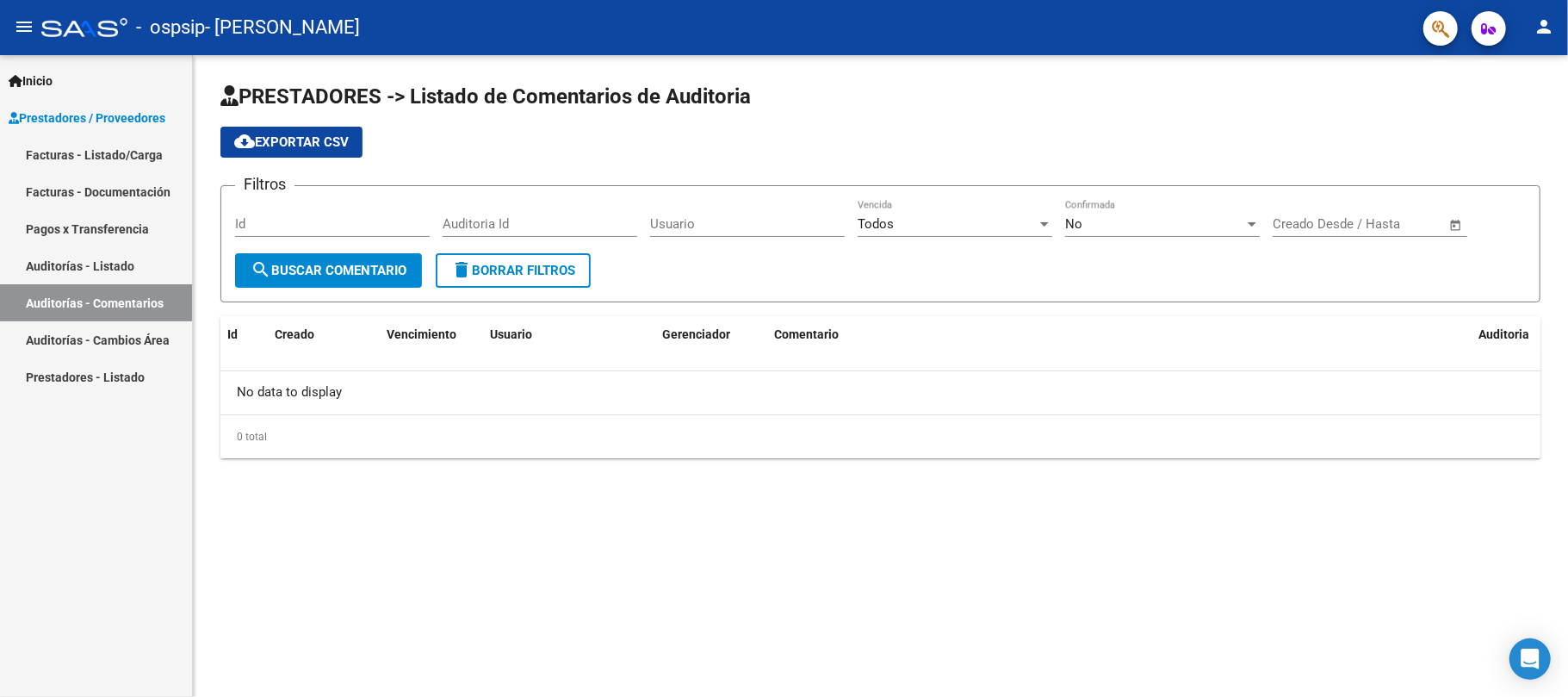
click at [139, 184] on link "Facturas - Documentación" at bounding box center [96, 191] width 192 height 37
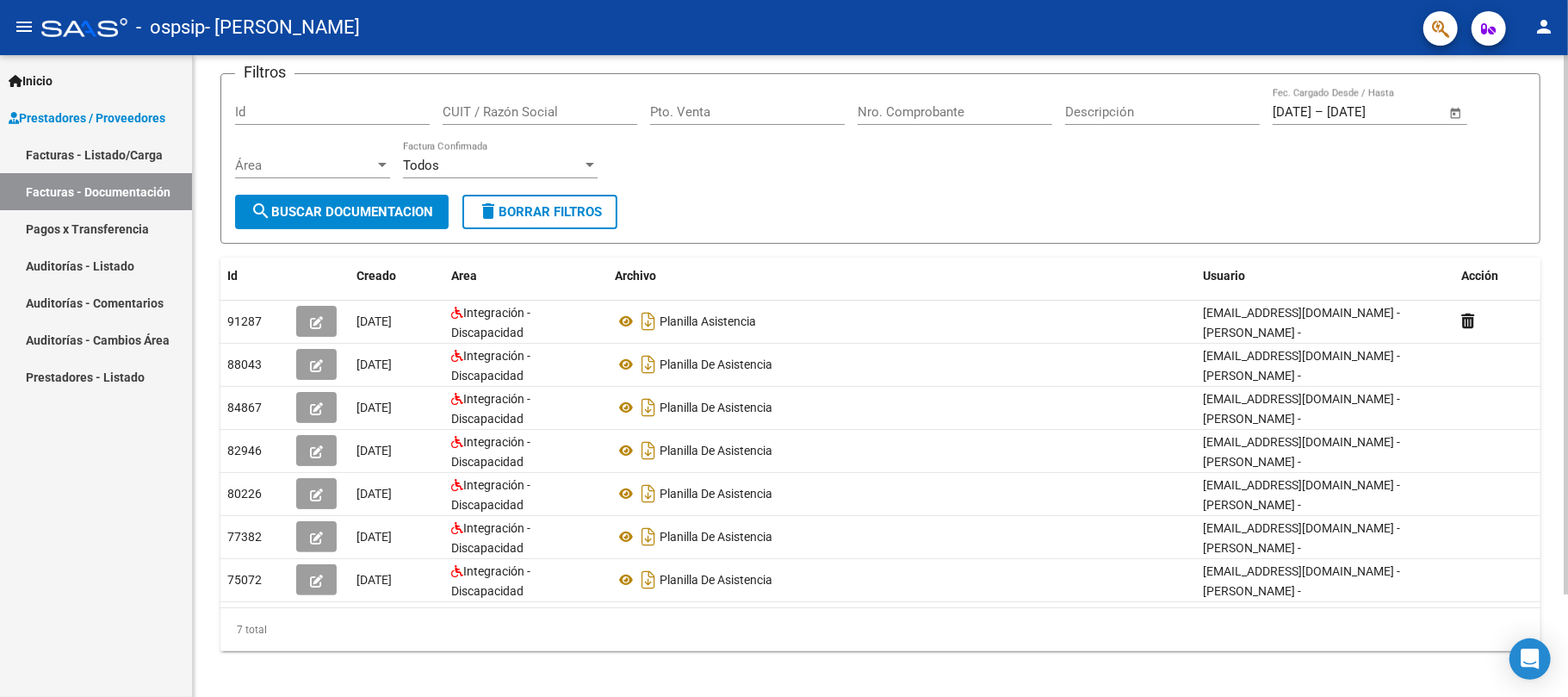
scroll to position [120, 0]
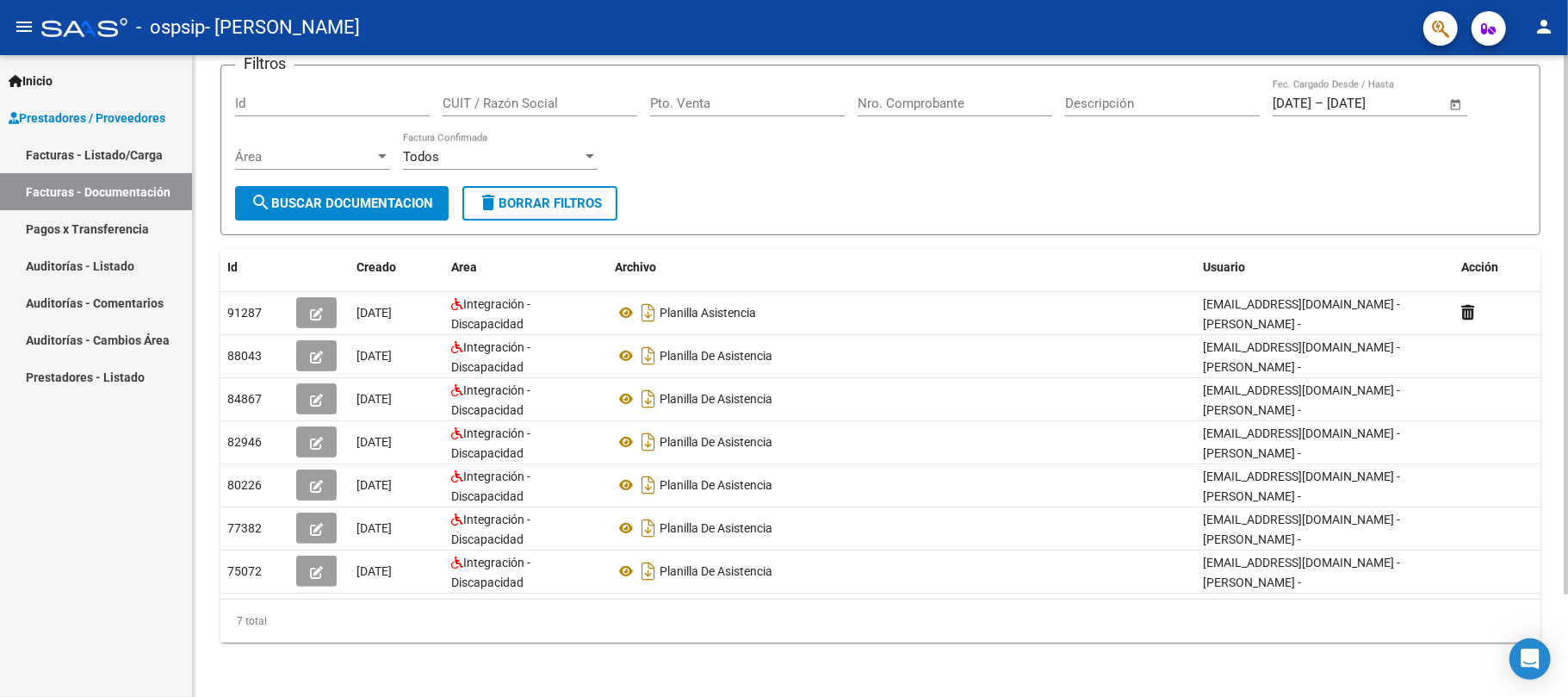
click at [1567, 514] on div at bounding box center [1566, 426] width 4 height 539
